Goal: Task Accomplishment & Management: Use online tool/utility

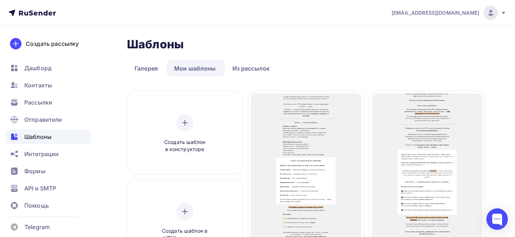
click at [293, 181] on span "Редактировать" at bounding box center [307, 185] width 44 height 9
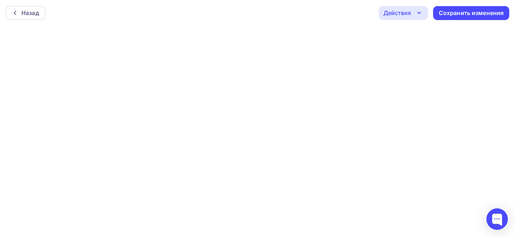
click at [20, 21] on div "Назад Действия Отправить тестовое письмо Предпросмотр Выйти без сохранения Сохр…" at bounding box center [257, 13] width 515 height 26
click at [13, 13] on icon at bounding box center [15, 13] width 6 height 6
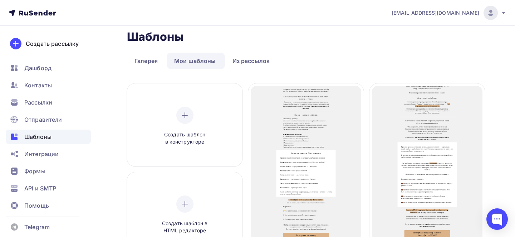
scroll to position [25, 0]
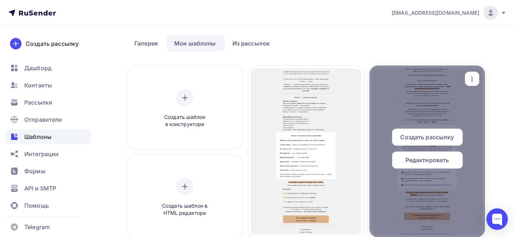
click at [419, 162] on span "Редактировать" at bounding box center [428, 160] width 44 height 9
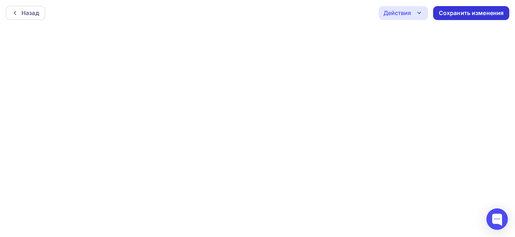
click at [467, 12] on div "Сохранить изменения" at bounding box center [471, 13] width 65 height 8
